Goal: Task Accomplishment & Management: Manage account settings

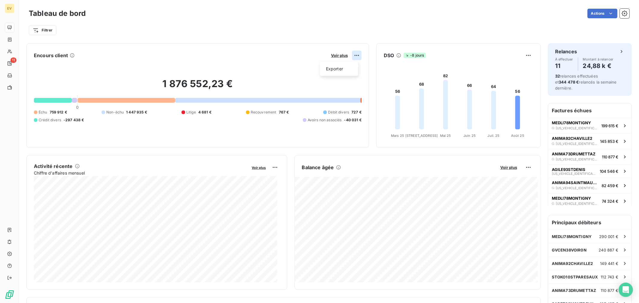
click at [356, 56] on html "EV 11 Tableau de bord Actions Filtrer Encours client Voir plus Exporter 1 876 5…" at bounding box center [319, 151] width 639 height 303
click at [341, 68] on div "Exporter" at bounding box center [340, 69] width 34 height 10
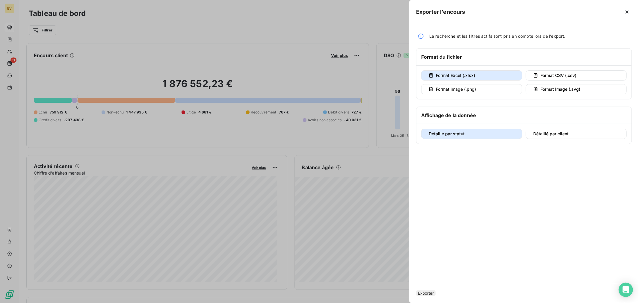
click at [472, 78] on span "Format Excel (.xlsx)" at bounding box center [455, 75] width 39 height 5
click at [436, 291] on button "Exporter" at bounding box center [425, 293] width 19 height 5
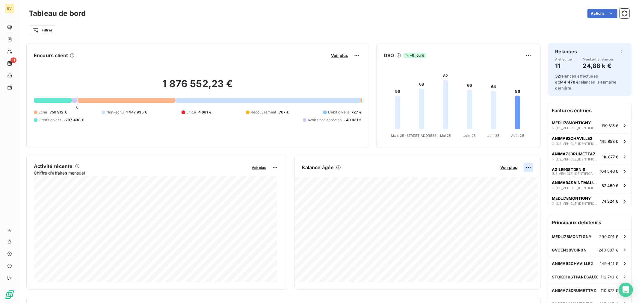
click at [525, 168] on html "EV 11 Tableau de bord Actions Filtrer Encours client Voir plus 1 876 552,23 € 0…" at bounding box center [319, 151] width 639 height 303
click at [513, 181] on div "Exporter" at bounding box center [510, 181] width 34 height 10
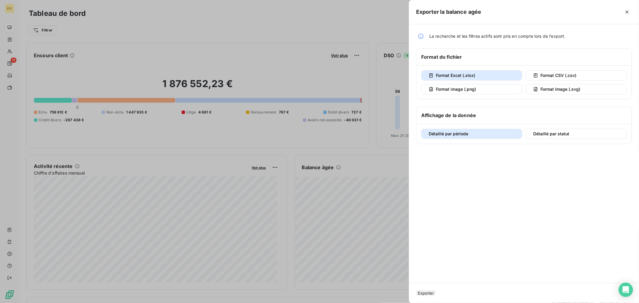
click at [436, 291] on button "Exporter" at bounding box center [425, 293] width 19 height 5
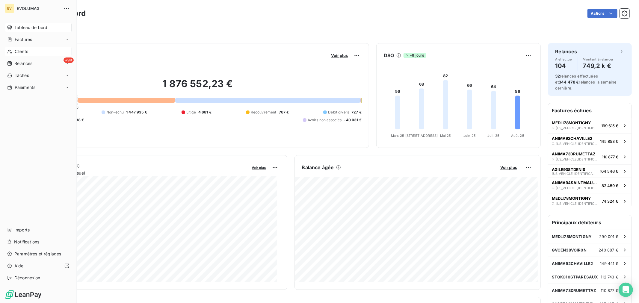
click at [24, 51] on span "Clients" at bounding box center [21, 52] width 13 height 6
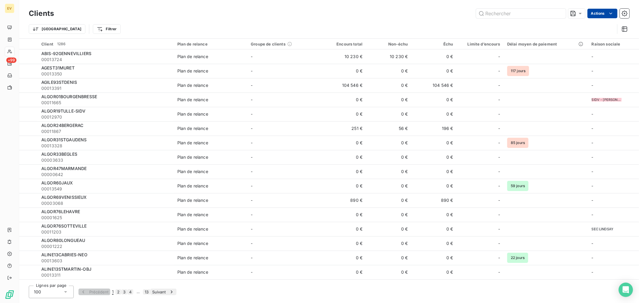
click at [614, 14] on html "EV +99 Clients Actions Trier Filtrer Client 1286 Plan de relance Groupe de clie…" at bounding box center [319, 151] width 639 height 303
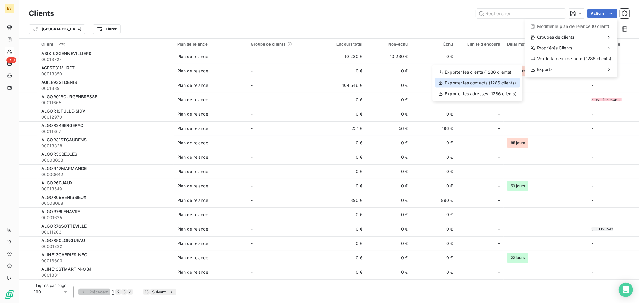
click at [512, 82] on div "Exporter les contacts (1286 clients)" at bounding box center [477, 83] width 85 height 10
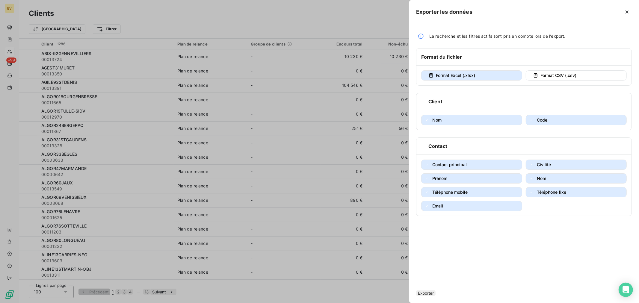
click at [433, 291] on button "Exporter" at bounding box center [425, 293] width 19 height 5
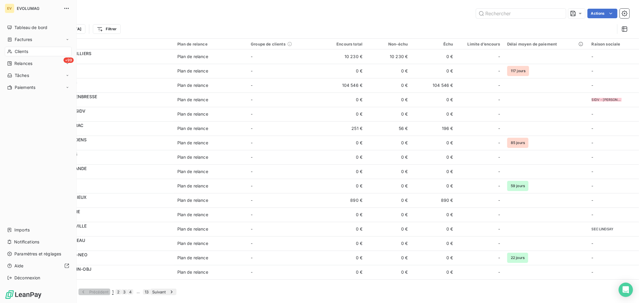
click at [22, 49] on span "Clients" at bounding box center [21, 52] width 13 height 6
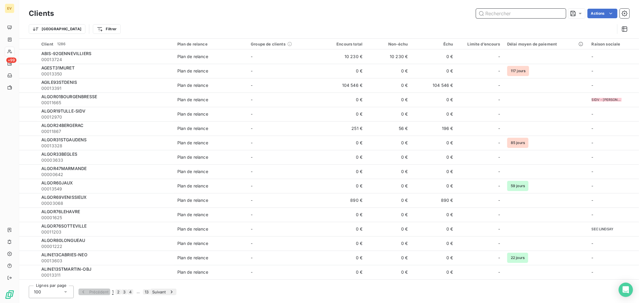
click at [517, 15] on input "text" at bounding box center [521, 14] width 90 height 10
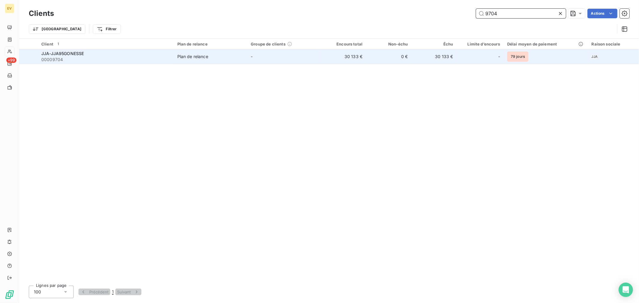
type input "9704"
click at [73, 52] on span "JJA-JJA95GONESSE" at bounding box center [62, 53] width 43 height 5
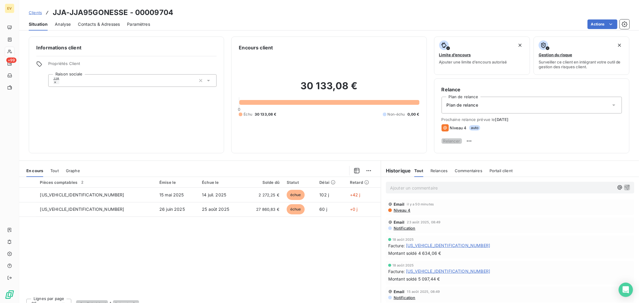
scroll to position [10, 0]
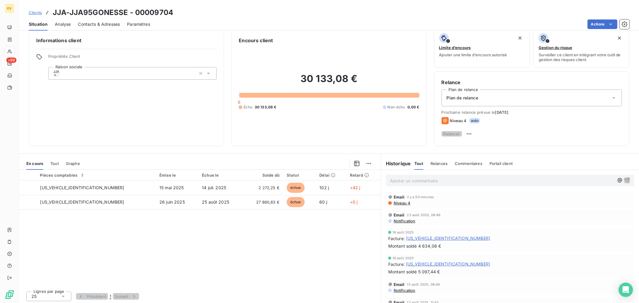
click at [433, 163] on span "Relances" at bounding box center [439, 163] width 17 height 5
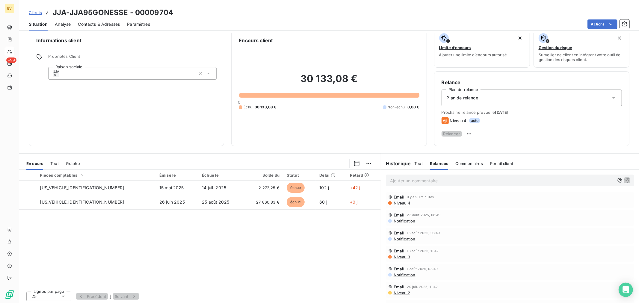
click at [463, 164] on span "Commentaires" at bounding box center [470, 163] width 28 height 5
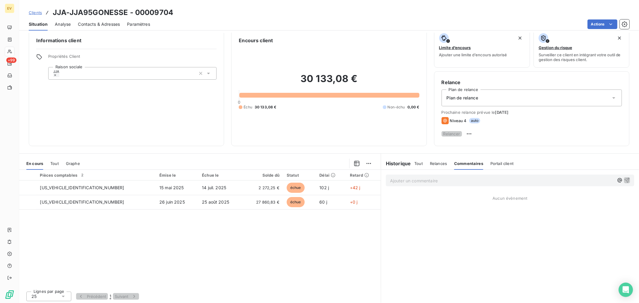
click at [415, 163] on span "Tout" at bounding box center [419, 163] width 8 height 5
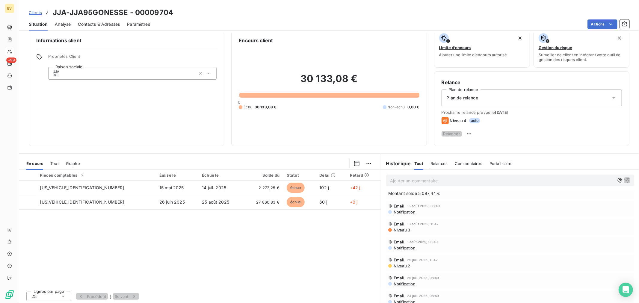
scroll to position [0, 0]
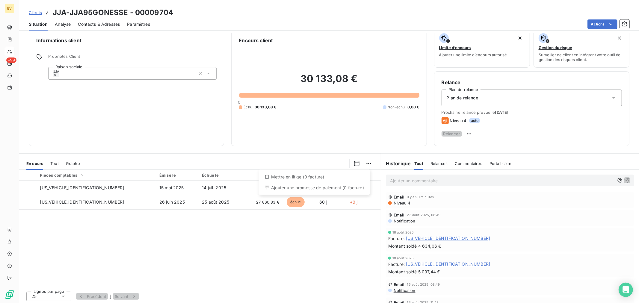
click at [366, 163] on html "EV +99 Clients JJA-JJA95GONESSE - 00009704 Situation Analyse Contacts & Adresse…" at bounding box center [319, 151] width 639 height 303
click at [354, 164] on html "EV +99 Clients JJA-JJA95GONESSE - 00009704 Situation Analyse Contacts & Adresse…" at bounding box center [319, 151] width 639 height 303
click at [354, 164] on icon "button" at bounding box center [357, 164] width 6 height 6
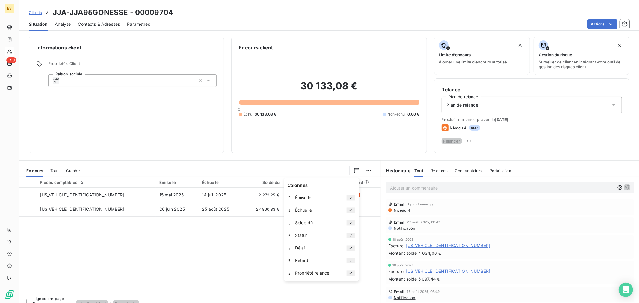
click at [57, 80] on span "JJA" at bounding box center [56, 79] width 6 height 4
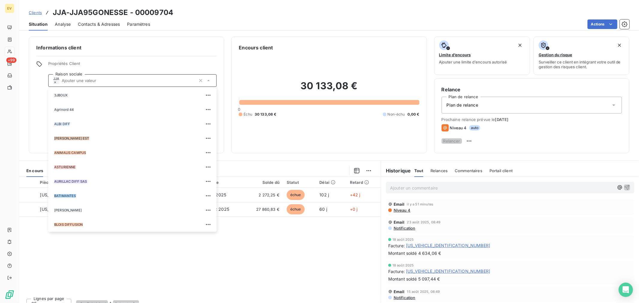
scroll to position [877, 0]
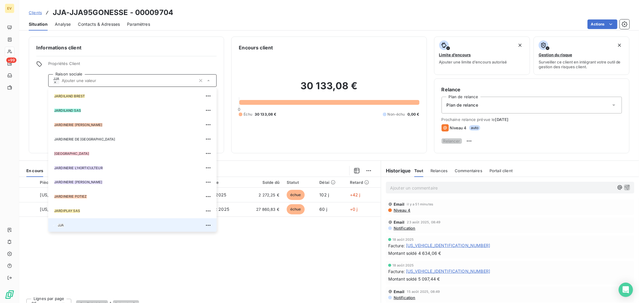
click at [106, 25] on span "Contacts & Adresses" at bounding box center [99, 24] width 42 height 6
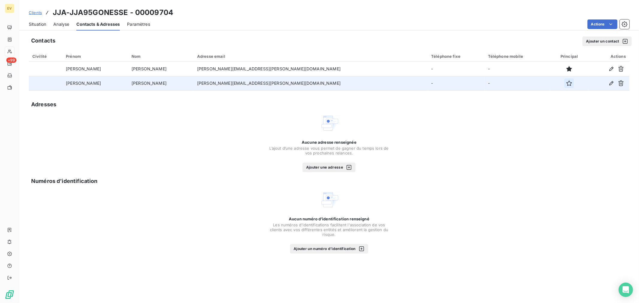
click at [567, 84] on icon "button" at bounding box center [569, 83] width 5 height 5
